Goal: Task Accomplishment & Management: Use online tool/utility

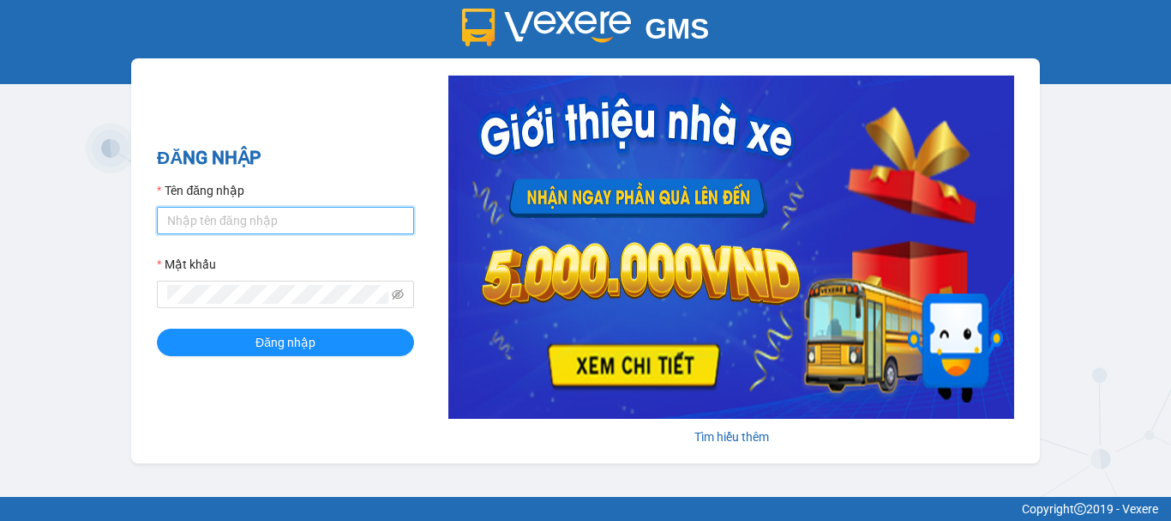
click at [331, 219] on input "Tên đăng nhập" at bounding box center [285, 220] width 257 height 27
type input "quy0946071983.vinhquang"
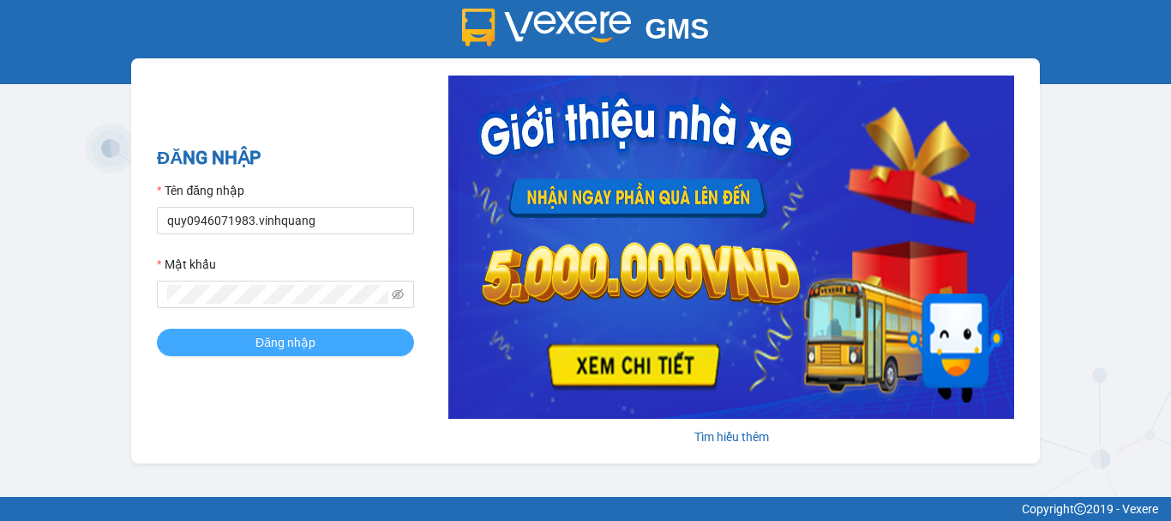
click at [312, 340] on span "Đăng nhập" at bounding box center [286, 342] width 60 height 19
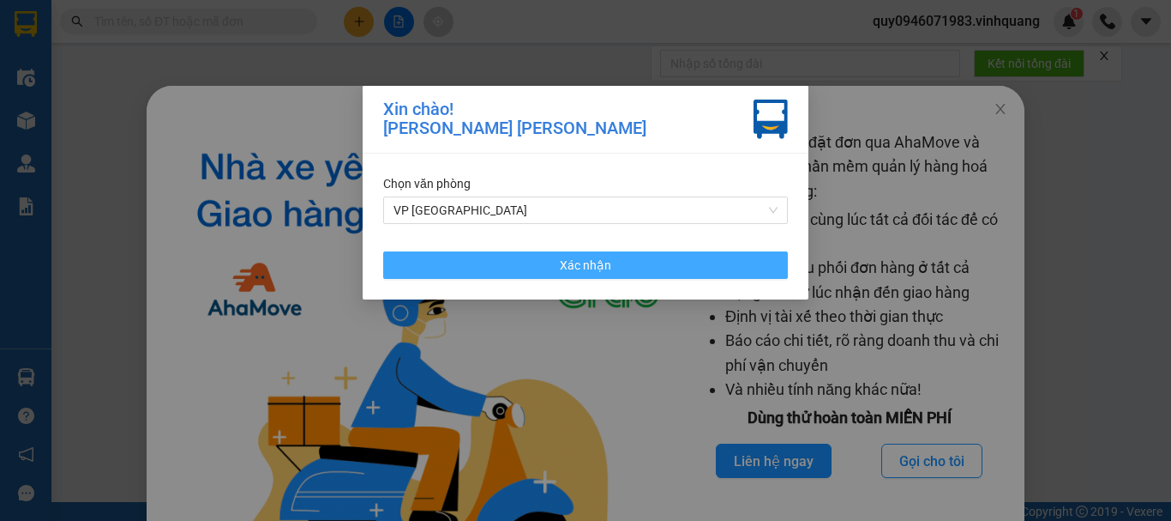
click at [617, 268] on button "Xác nhận" at bounding box center [585, 264] width 405 height 27
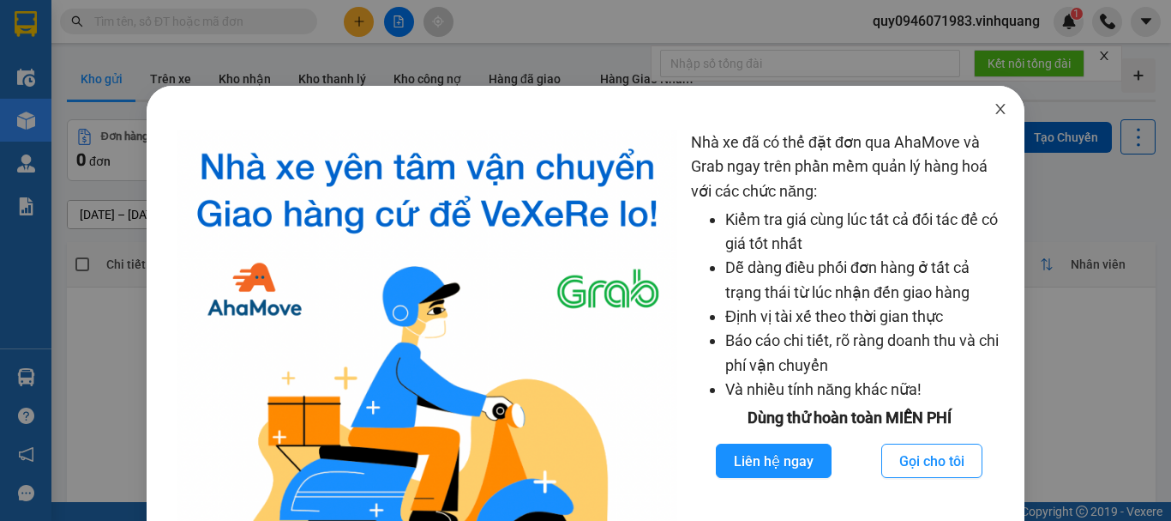
click at [994, 112] on icon "close" at bounding box center [1001, 109] width 14 height 14
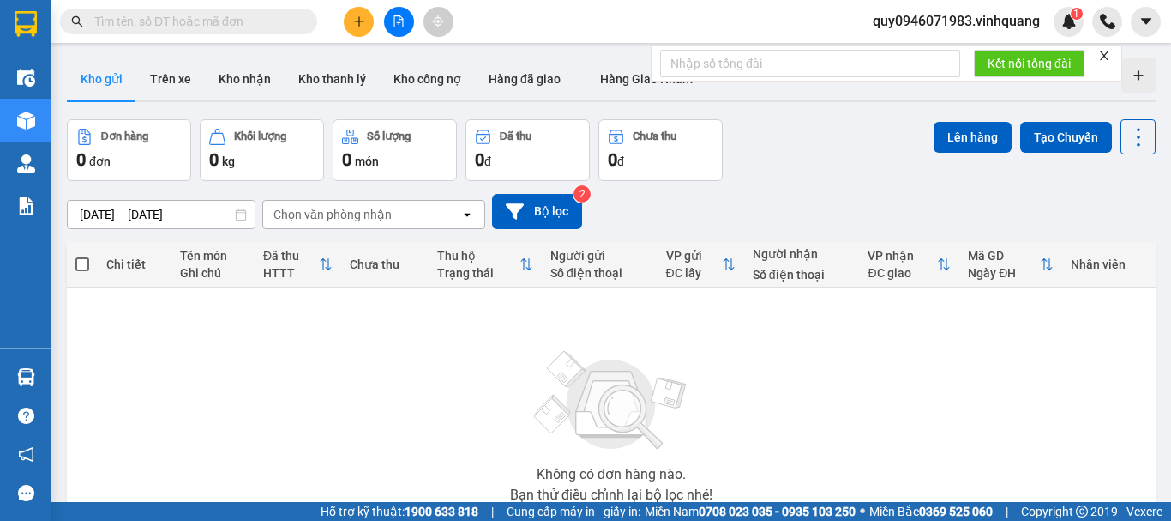
click at [208, 29] on input "text" at bounding box center [195, 21] width 202 height 19
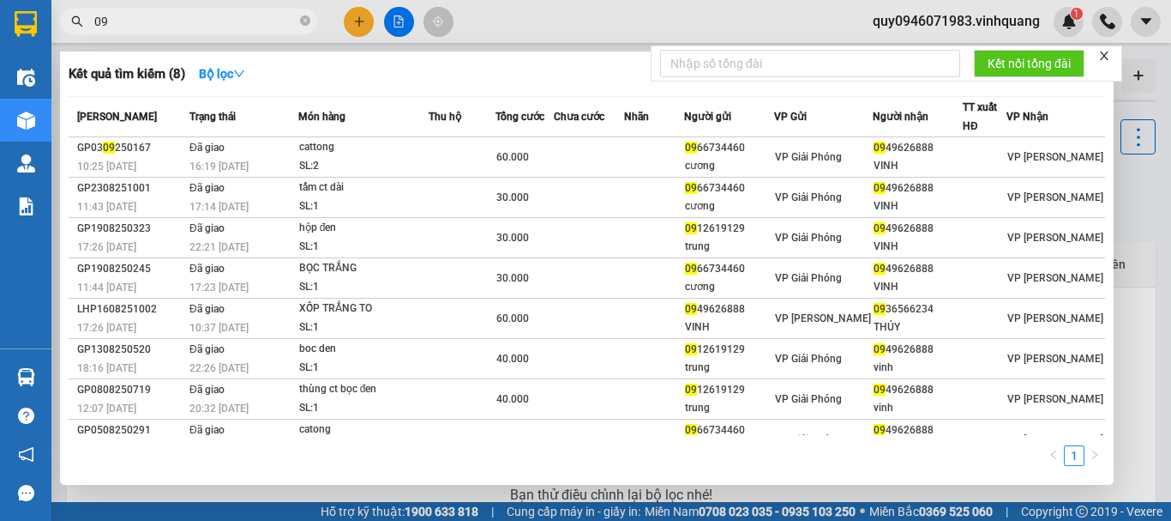
type input "0"
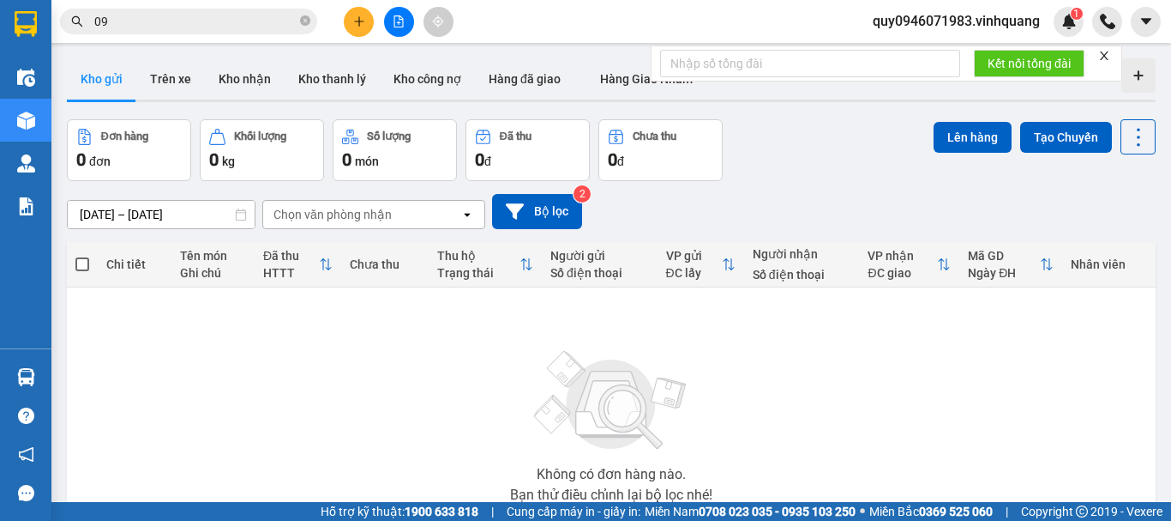
type input "0"
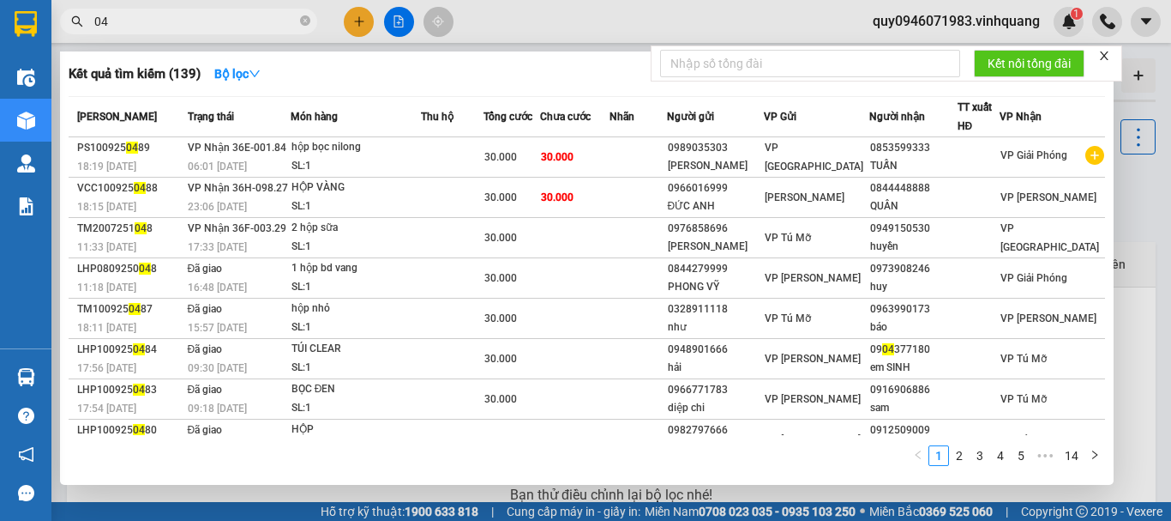
type input "0"
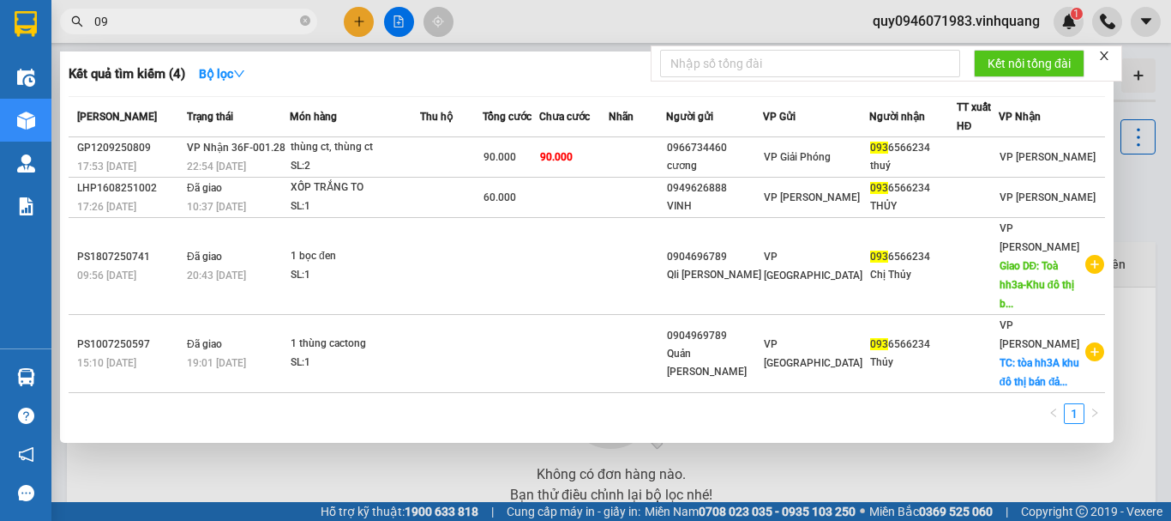
type input "0"
